Goal: Information Seeking & Learning: Learn about a topic

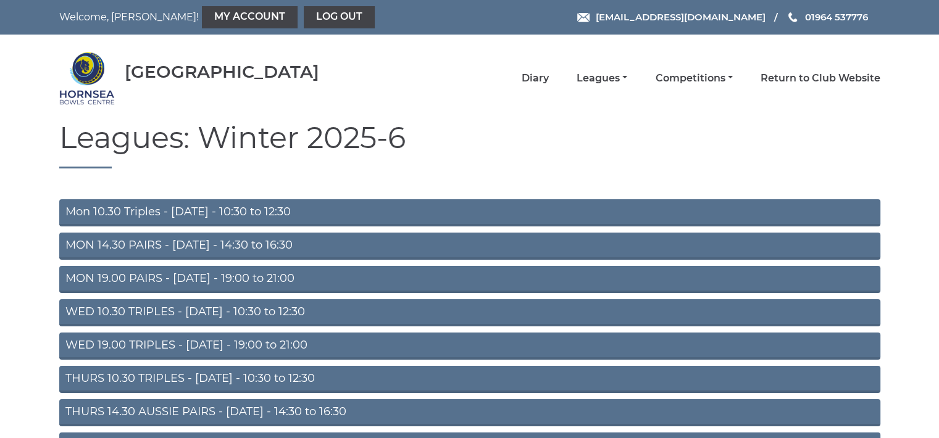
click at [252, 207] on link "Mon 10.30 Triples - Monday - 10:30 to 12:30" at bounding box center [469, 212] width 821 height 27
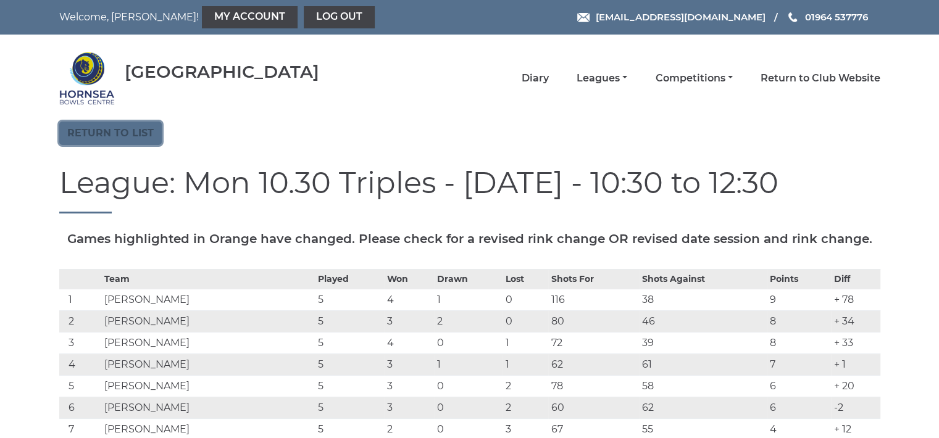
click at [126, 129] on link "Return to list" at bounding box center [110, 133] width 102 height 23
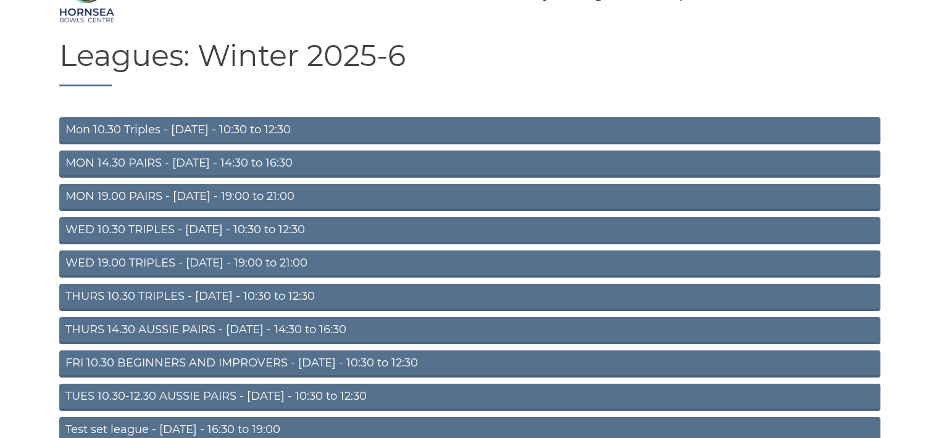
scroll to position [115, 0]
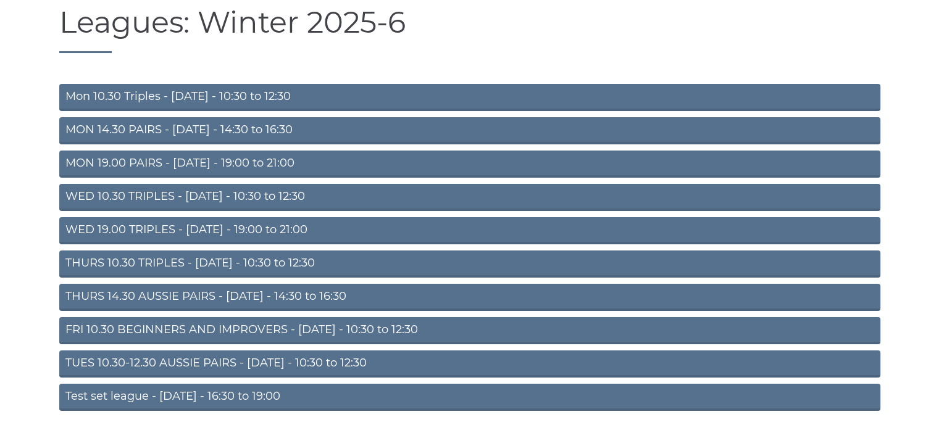
click at [237, 361] on link "TUES 10.30-12.30 AUSSIE PAIRS - Tuesday - 10:30 to 12:30" at bounding box center [469, 364] width 821 height 27
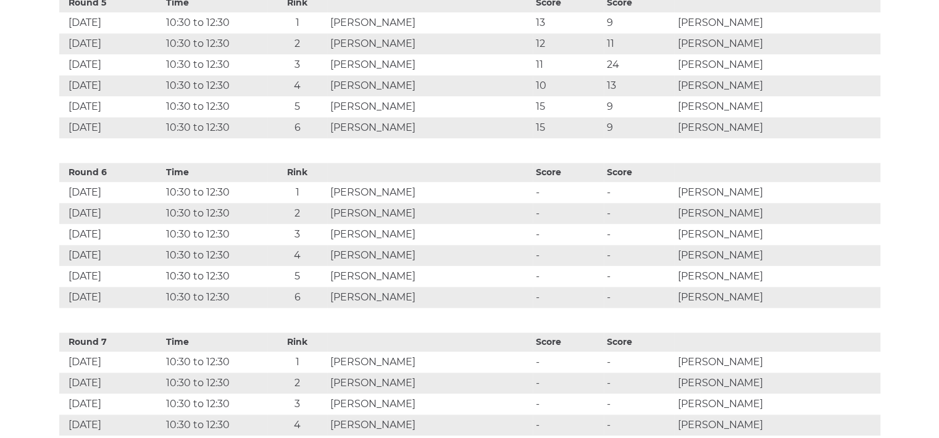
scroll to position [1366, 0]
